Goal: Task Accomplishment & Management: Use online tool/utility

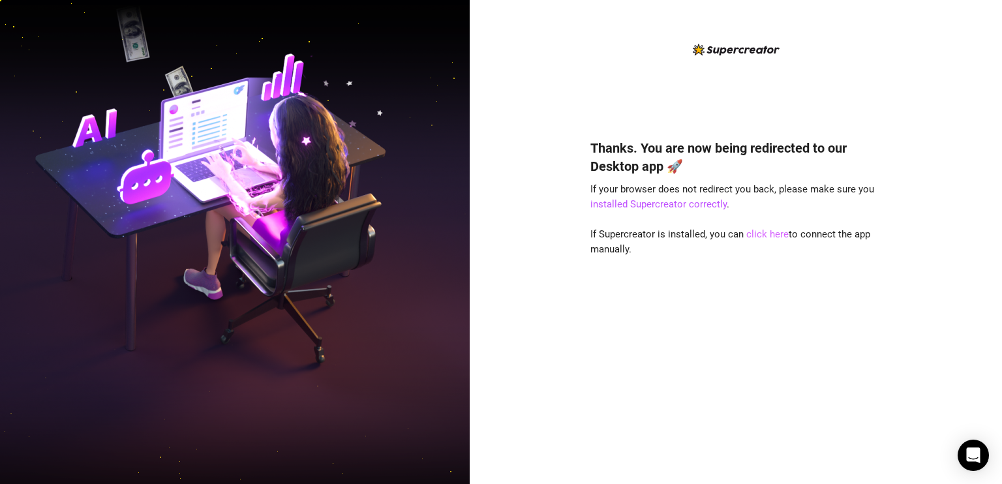
click at [755, 234] on link "click here" at bounding box center [767, 234] width 42 height 12
click at [757, 235] on link "click here" at bounding box center [767, 234] width 42 height 12
